Goal: Navigation & Orientation: Find specific page/section

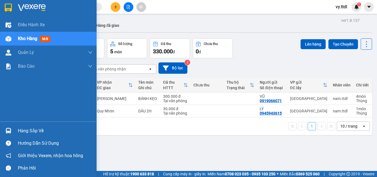
click at [9, 9] on img at bounding box center [8, 8] width 7 height 8
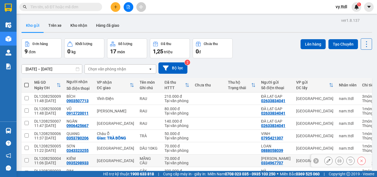
scroll to position [58, 0]
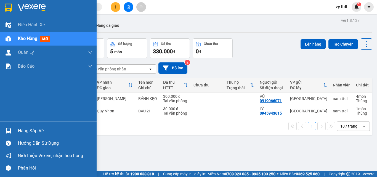
click at [7, 9] on img at bounding box center [8, 8] width 7 height 8
